Goal: Task Accomplishment & Management: Complete application form

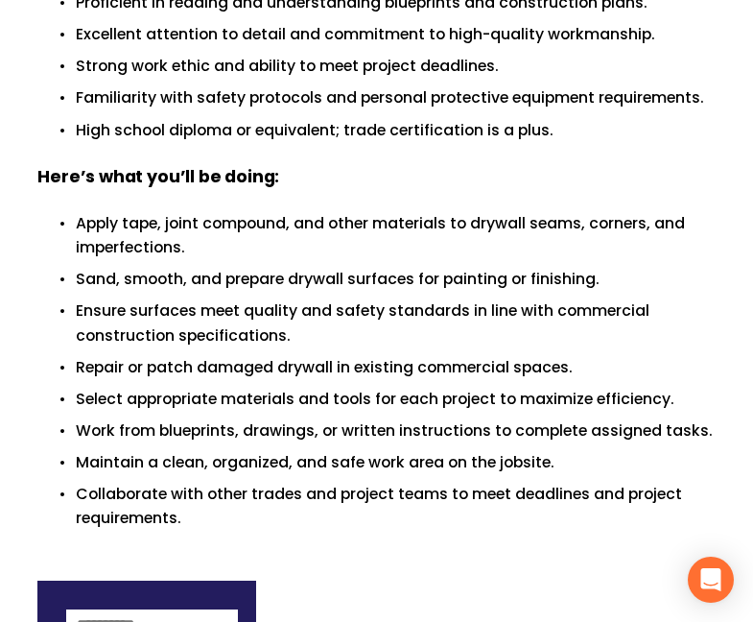
scroll to position [918, 0]
